Goal: Task Accomplishment & Management: Use online tool/utility

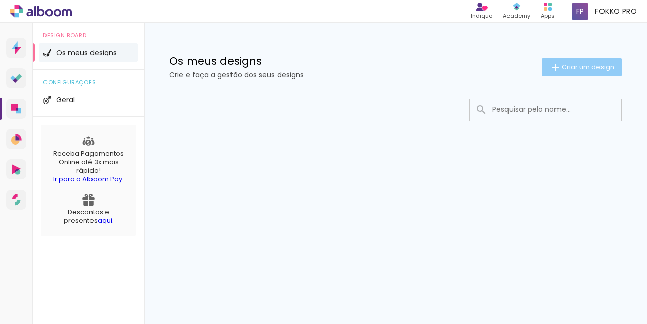
click at [571, 67] on span "Criar um design" at bounding box center [588, 67] width 53 height 7
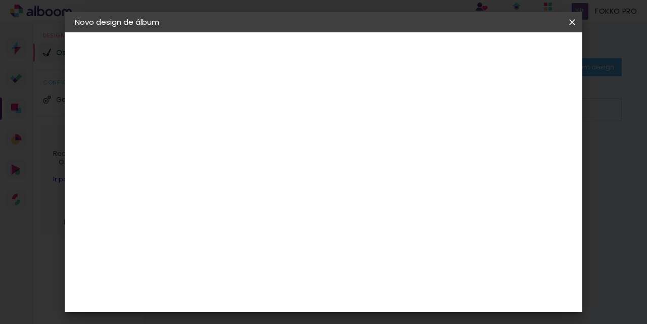
click at [240, 138] on input at bounding box center [240, 136] width 0 height 16
type input "MEU ALBUM TESTE"
type paper-input "MEU ALBUM TESTE"
click at [0, 0] on slot "Avançar" at bounding box center [0, 0] width 0 height 0
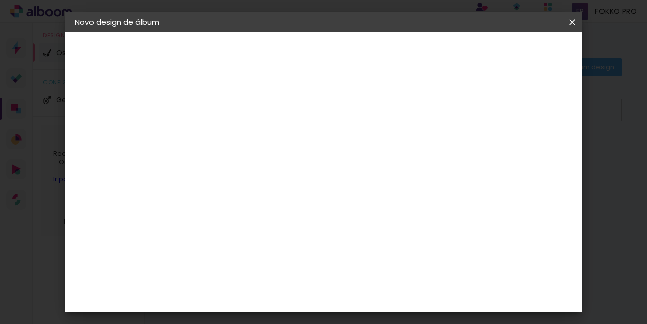
click at [299, 178] on div "DreambooksPro" at bounding box center [267, 182] width 66 height 8
click at [0, 0] on slot "Avançar" at bounding box center [0, 0] width 0 height 0
click at [280, 168] on input "text" at bounding box center [259, 176] width 39 height 16
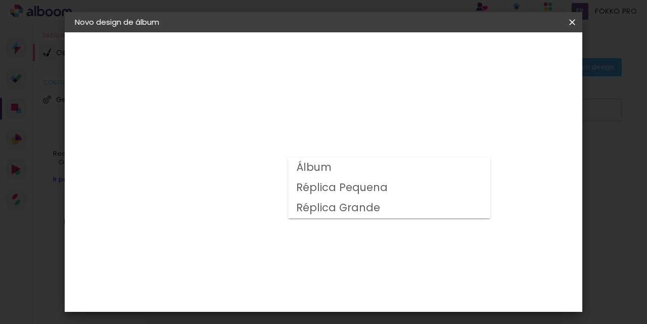
click at [432, 168] on paper-item "Álbum" at bounding box center [389, 168] width 202 height 20
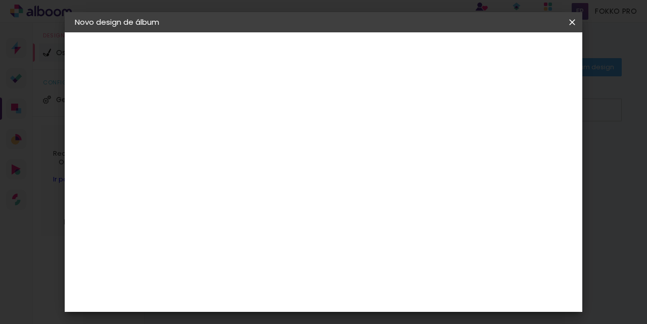
scroll to position [4, 0]
click at [364, 158] on input "Álbum" at bounding box center [302, 162] width 124 height 16
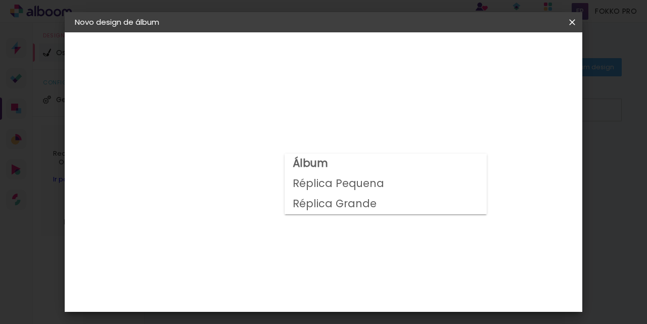
click at [0, 0] on slot "Réplica Pequena" at bounding box center [0, 0] width 0 height 0
type input "Réplica Pequena"
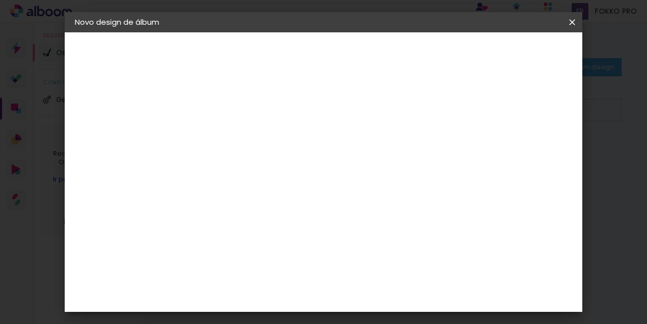
scroll to position [55, 0]
click at [308, 221] on span "20 × 15" at bounding box center [284, 231] width 47 height 21
click at [0, 0] on slot "Avançar" at bounding box center [0, 0] width 0 height 0
click at [447, 107] on div at bounding box center [441, 109] width 9 height 9
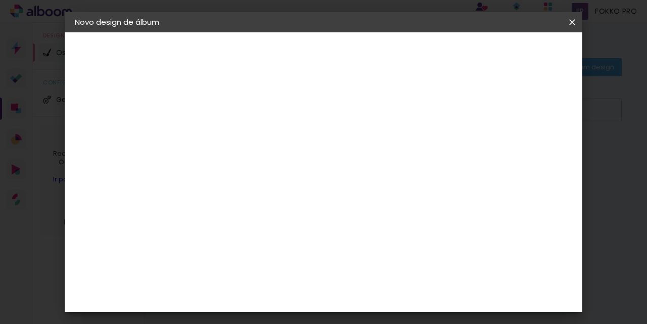
type paper-checkbox "on"
click at [447, 108] on div at bounding box center [441, 109] width 9 height 9
click at [519, 59] on paper-button "Iniciar design" at bounding box center [486, 53] width 66 height 17
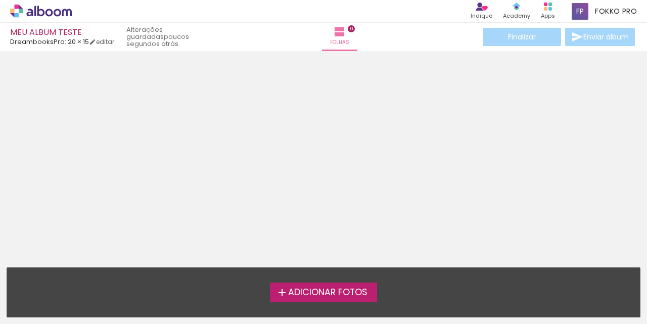
click at [326, 291] on span "Adicionar Fotos" at bounding box center [327, 292] width 79 height 9
click at [0, 0] on input "file" at bounding box center [0, 0] width 0 height 0
